Goal: Transaction & Acquisition: Purchase product/service

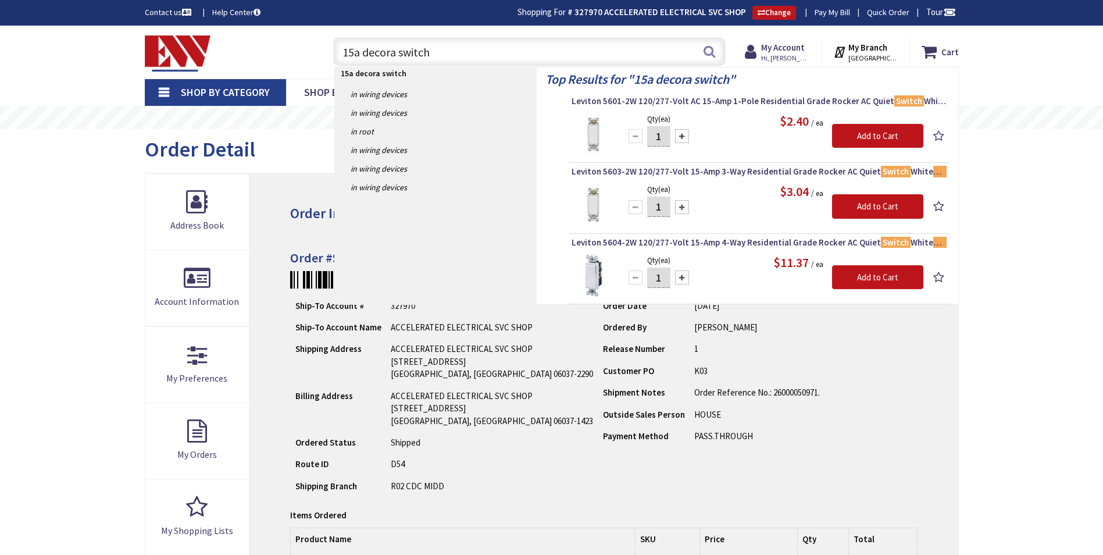
click at [452, 53] on input "15a decora switch" at bounding box center [529, 51] width 392 height 29
type input "eaton blank"
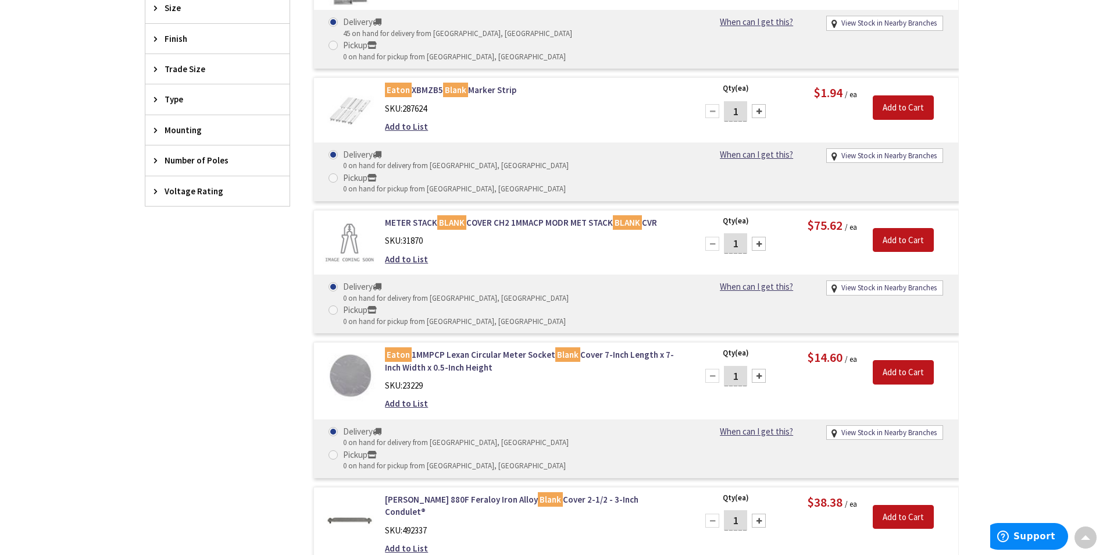
scroll to position [291, 0]
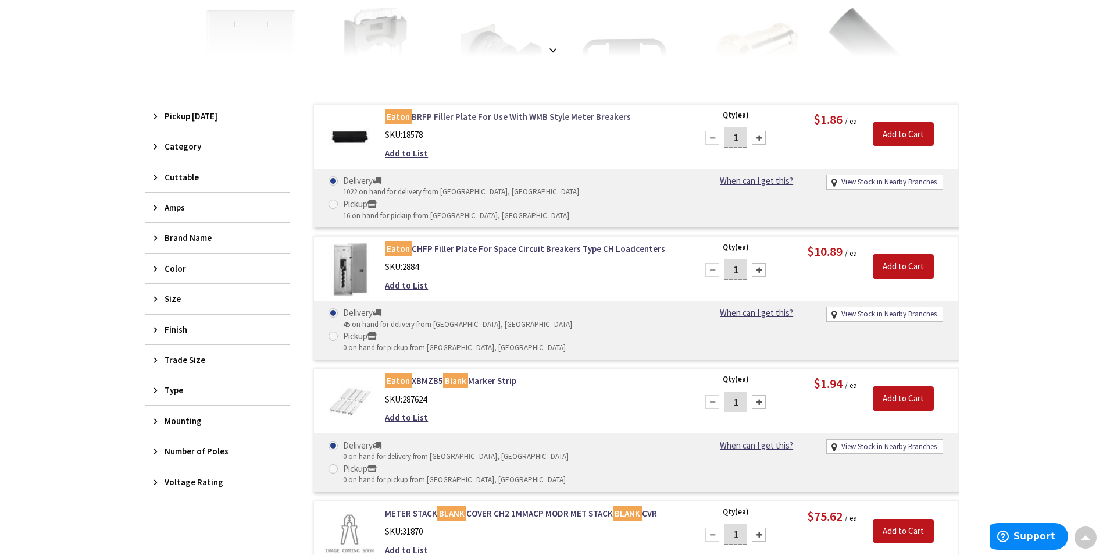
click at [451, 115] on link "Eaton BRFP Filler Plate For Use With WMB Style Meter Breakers" at bounding box center [533, 116] width 296 height 12
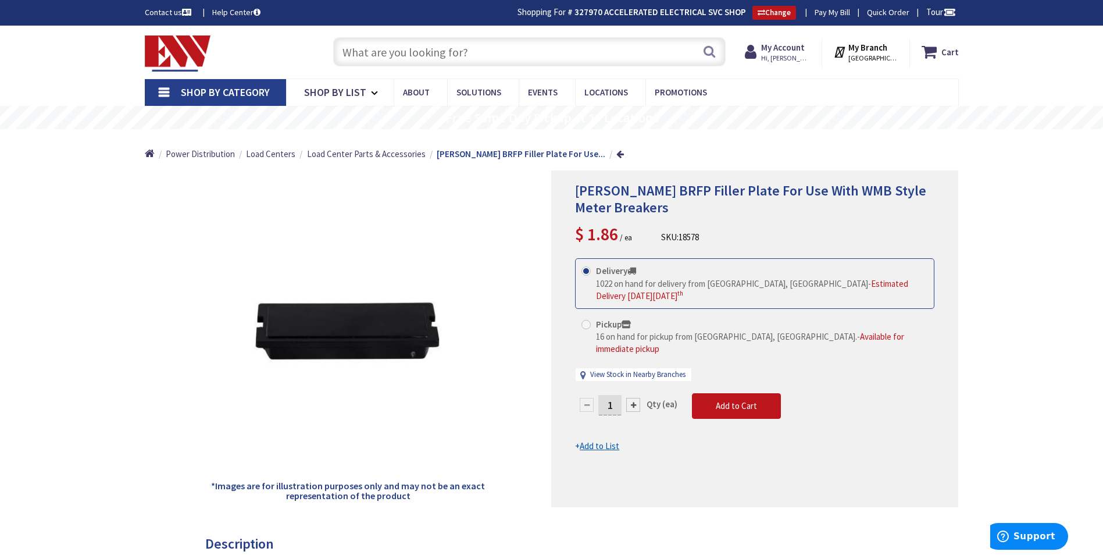
drag, startPoint x: 606, startPoint y: 398, endPoint x: 617, endPoint y: 401, distance: 11.3
click at [617, 401] on input "1" at bounding box center [609, 405] width 23 height 20
type input "6"
click at [717, 392] on form "This product is Discontinued Delivery 1022 on hand for delivery from Middletown…" at bounding box center [754, 355] width 359 height 194
click at [732, 393] on button "Add to Cart" at bounding box center [736, 406] width 89 height 26
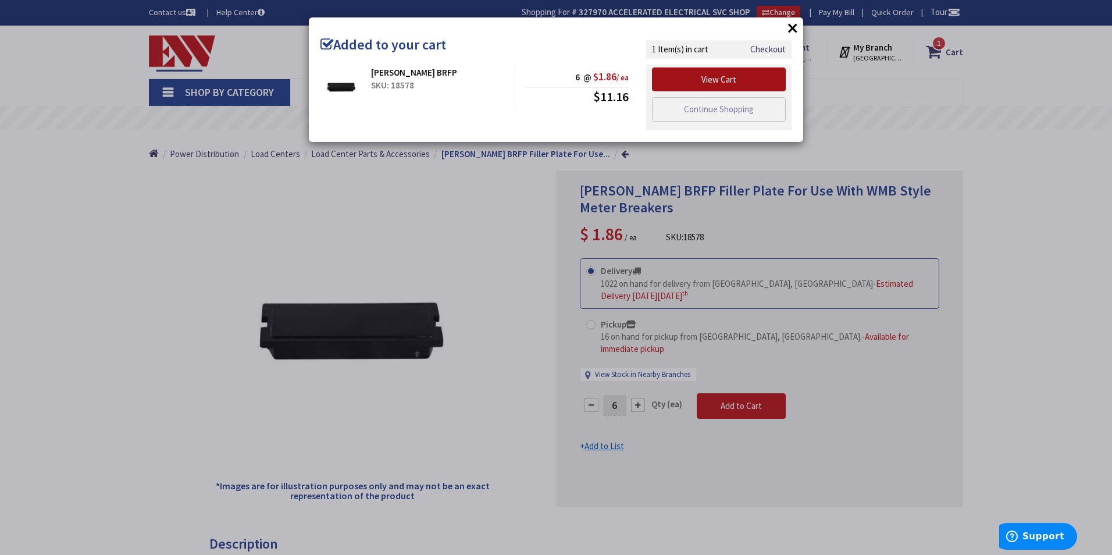
click at [754, 84] on link "View Cart" at bounding box center [719, 79] width 134 height 24
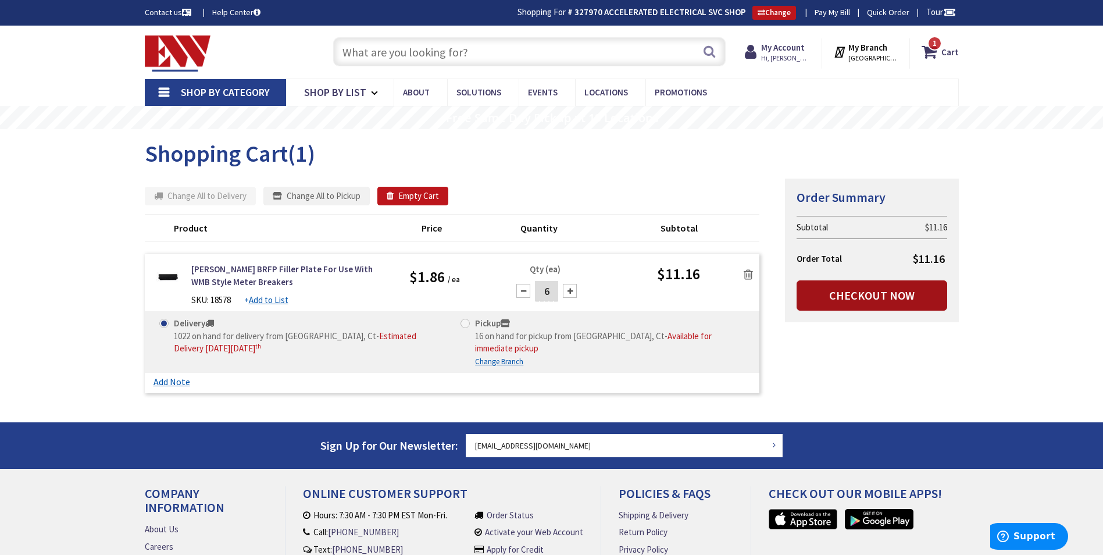
click at [846, 292] on link "Checkout Now" at bounding box center [871, 295] width 151 height 30
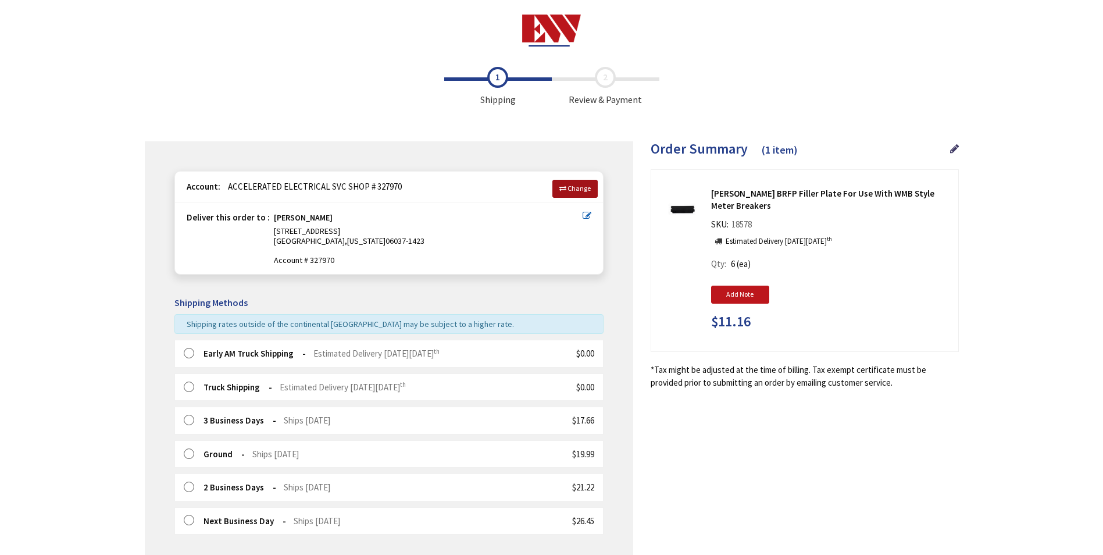
click at [567, 194] on link "Change" at bounding box center [574, 188] width 45 height 17
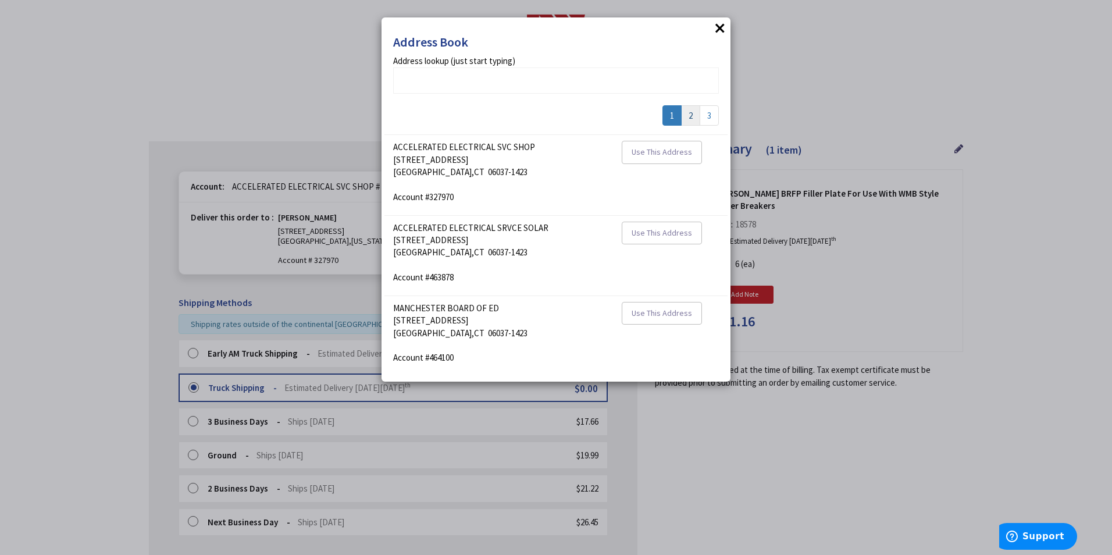
click at [689, 112] on link "2" at bounding box center [690, 115] width 19 height 20
click at [710, 106] on link "3" at bounding box center [708, 115] width 19 height 20
click at [680, 154] on span "Use This Address" at bounding box center [661, 152] width 60 height 10
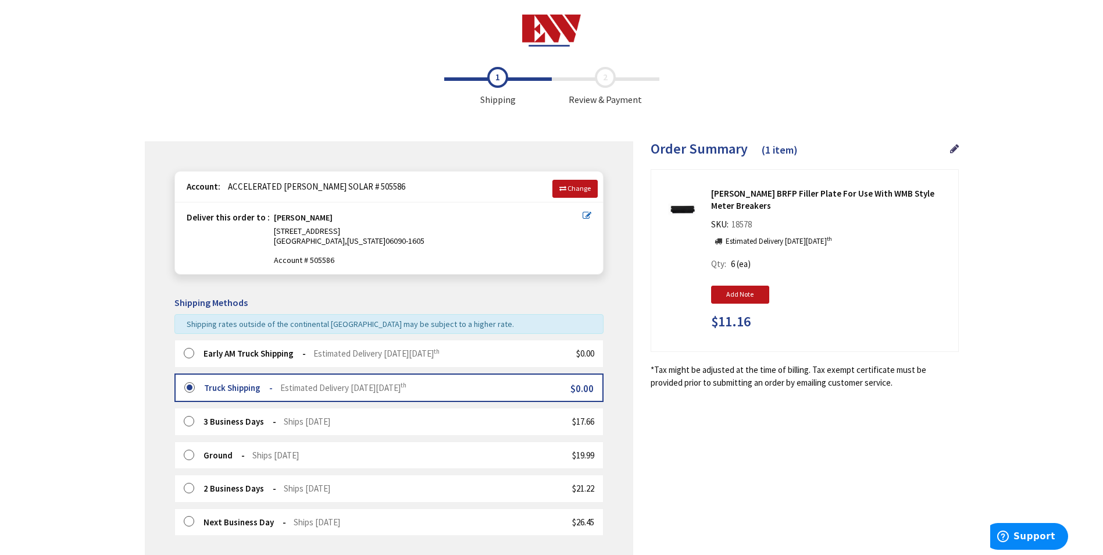
click at [588, 216] on icon at bounding box center [587, 215] width 9 height 9
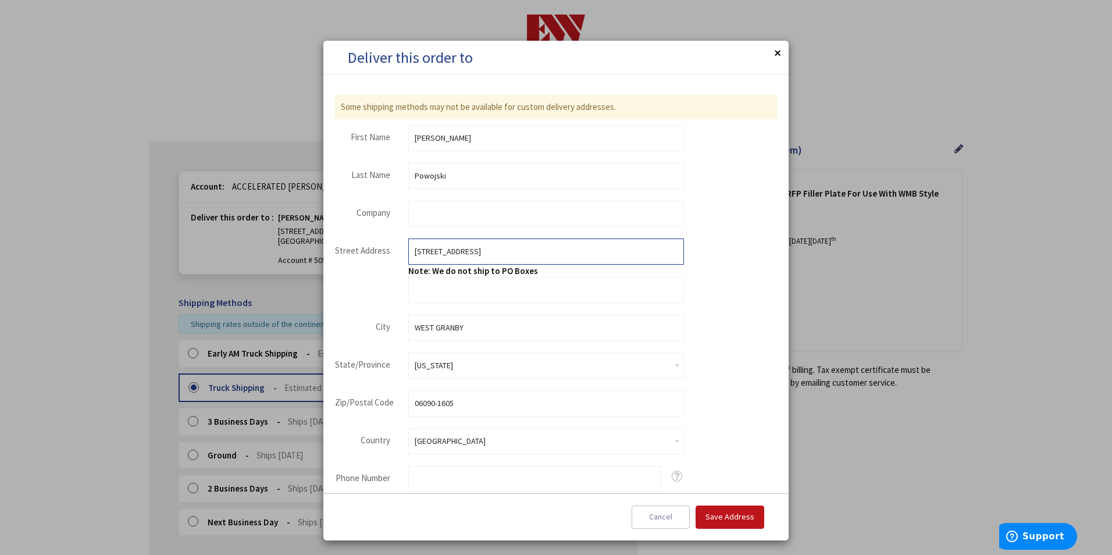
drag, startPoint x: 474, startPoint y: 258, endPoint x: 356, endPoint y: 259, distance: 118.6
click at [356, 259] on fieldset "Street Address Street Address: Line 1 111 SIMSBURY RD Note: We do not ship to P…" at bounding box center [509, 270] width 349 height 65
type input "[STREET_ADDRESS]"
type input "Berlin"
type input "06037"
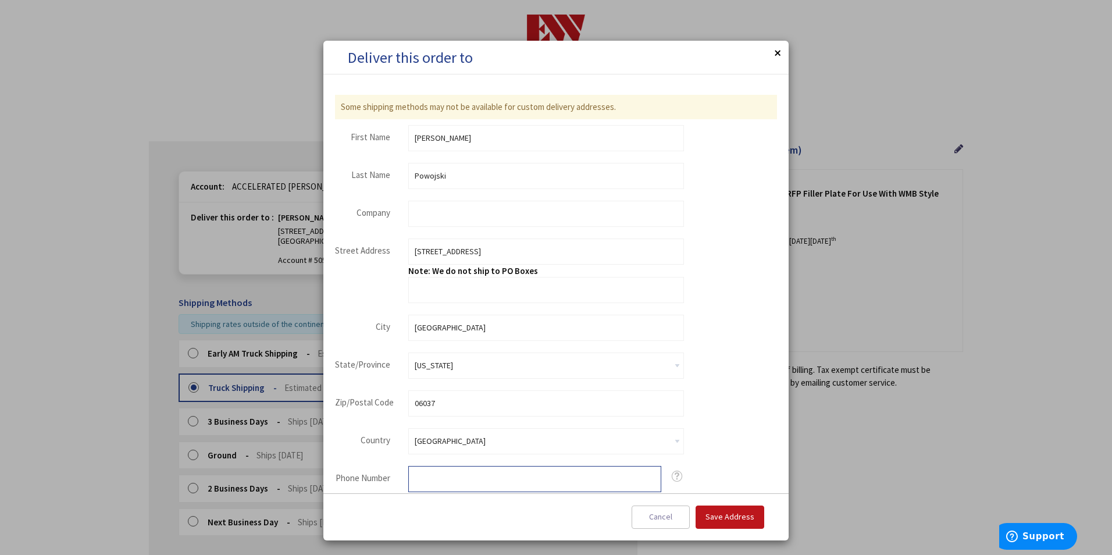
click at [581, 482] on input "Phone Number" at bounding box center [534, 479] width 253 height 26
type input "8609488223"
click at [736, 513] on span "Save Address" at bounding box center [729, 516] width 49 height 10
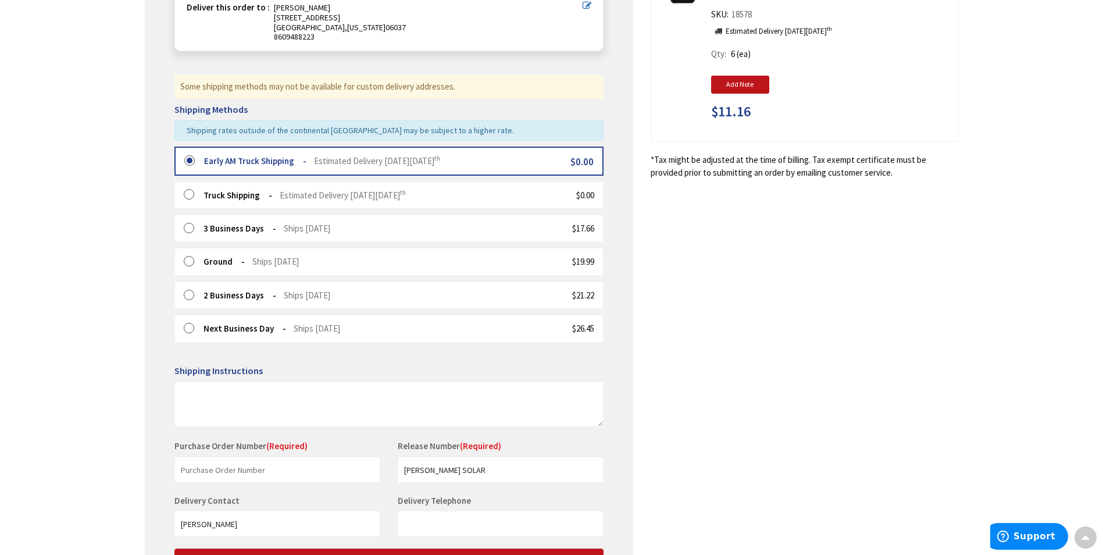
scroll to position [321, 0]
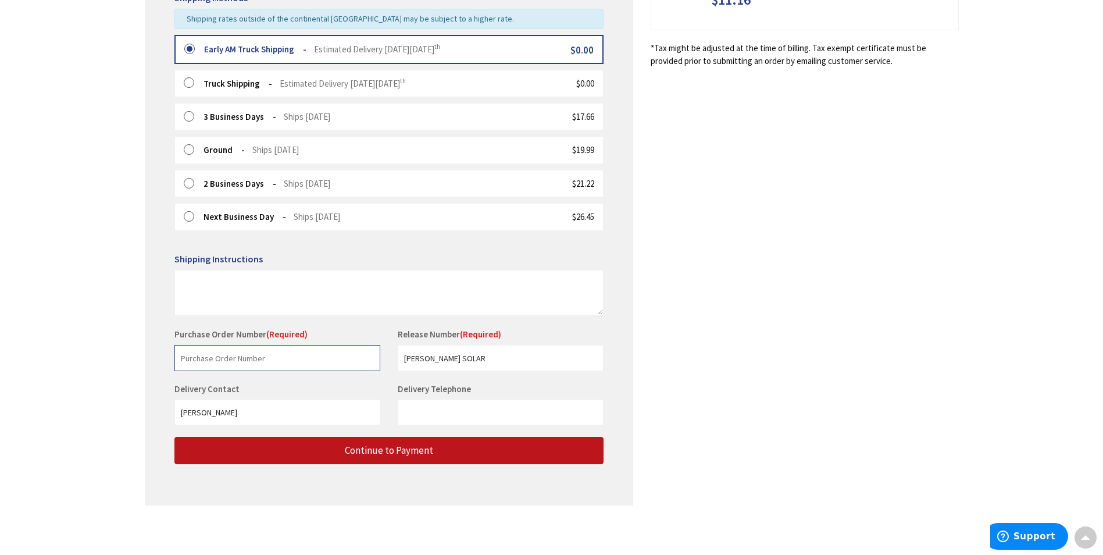
click at [323, 364] on input "text" at bounding box center [277, 358] width 206 height 26
type input "Holcomb"
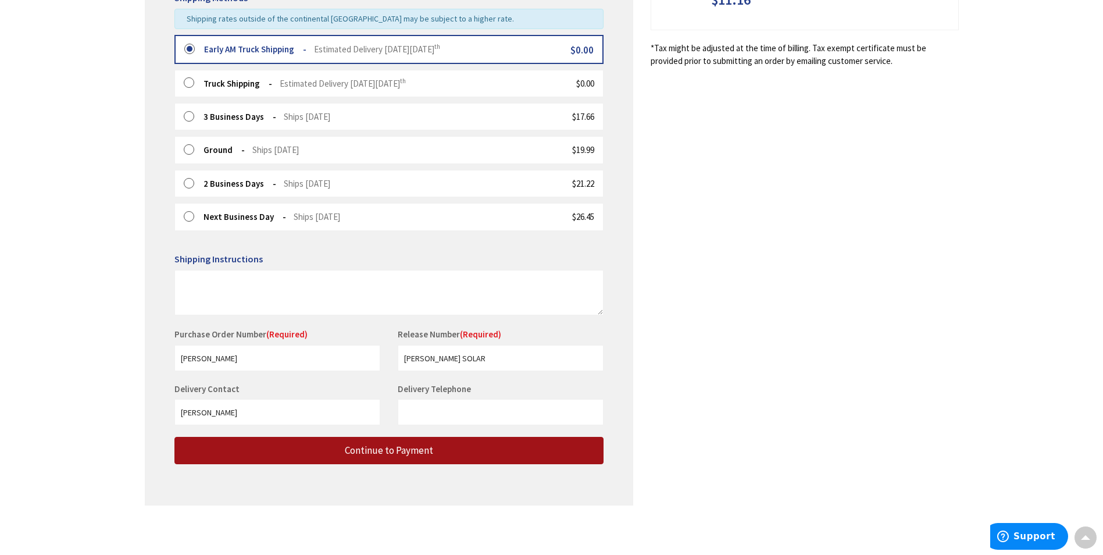
click at [349, 460] on button "Continue to Payment" at bounding box center [388, 450] width 429 height 27
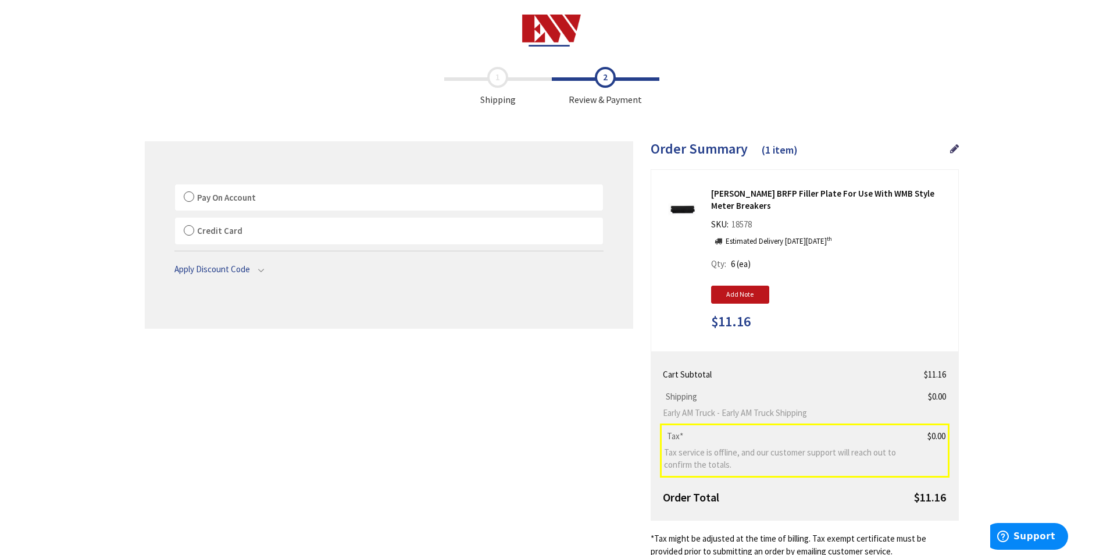
click at [191, 194] on label "Pay On Account" at bounding box center [389, 197] width 428 height 27
click at [175, 187] on input "Pay On Account" at bounding box center [175, 187] width 0 height 0
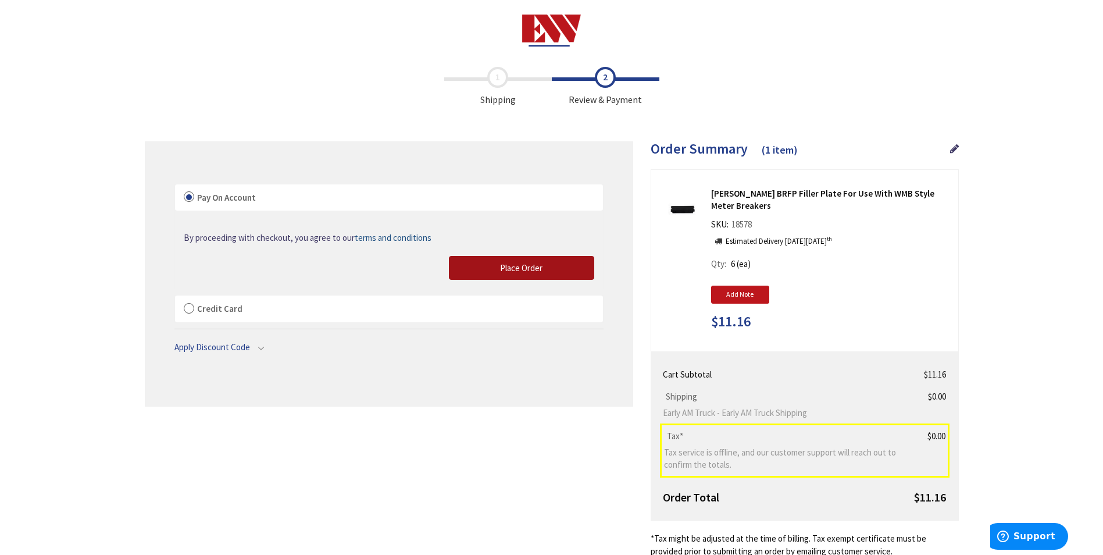
click at [495, 260] on button "Place Order" at bounding box center [521, 268] width 145 height 24
